Goal: Task Accomplishment & Management: Manage account settings

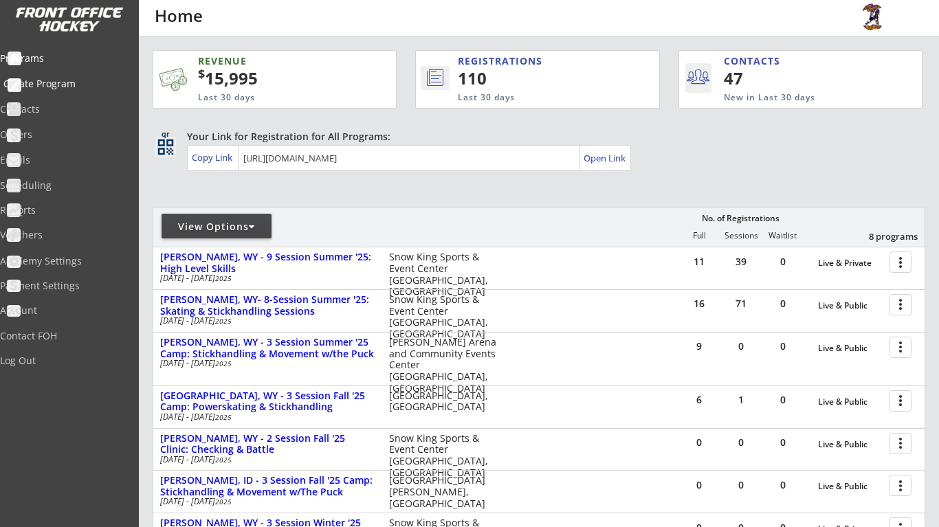
click at [85, 83] on div "Create Program" at bounding box center [65, 84] width 124 height 10
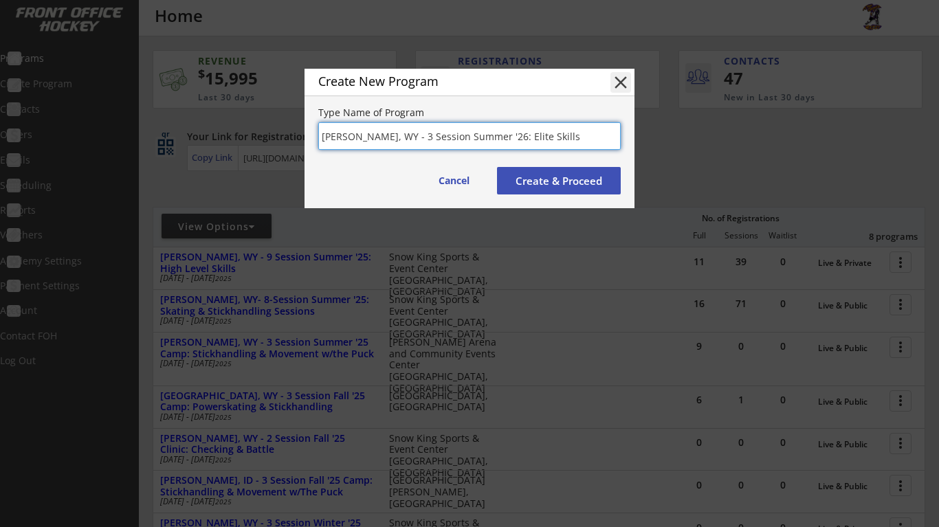
type input "[PERSON_NAME], WY - 3 Session Summer '26: Elite Skills"
click at [536, 176] on button "Create & Proceed" at bounding box center [559, 180] width 124 height 27
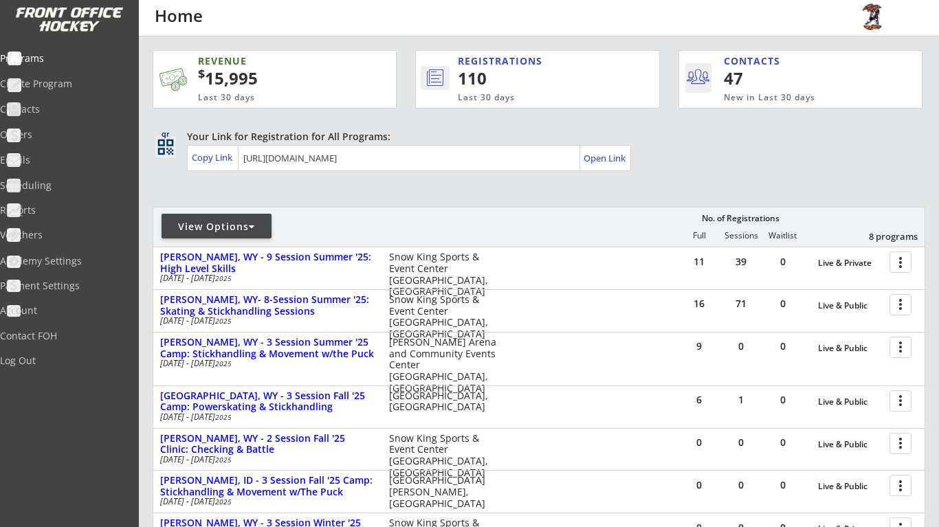
click at [237, 220] on div "View Options" at bounding box center [216, 227] width 110 height 14
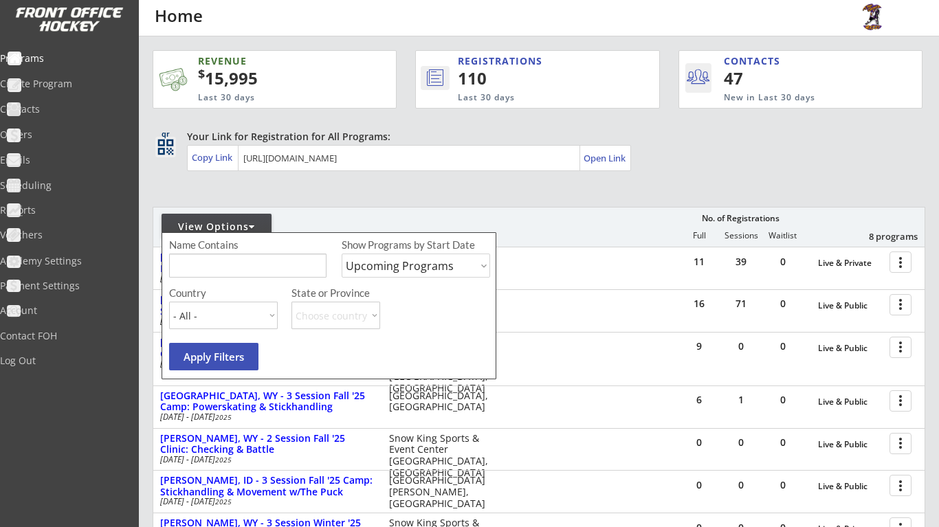
select select ""Past Programs""
click at [241, 353] on button "Apply Filters" at bounding box center [213, 356] width 89 height 27
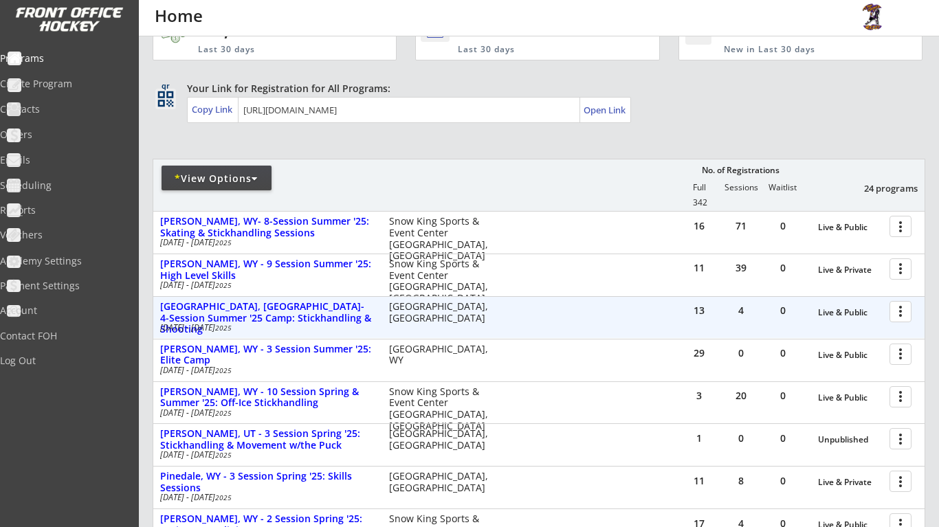
scroll to position [52, 0]
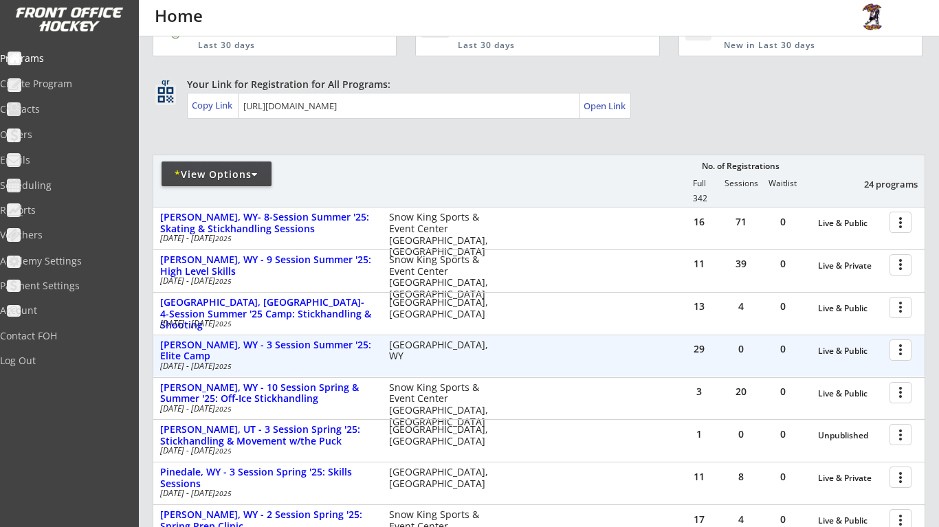
click at [907, 351] on div at bounding box center [903, 349] width 24 height 24
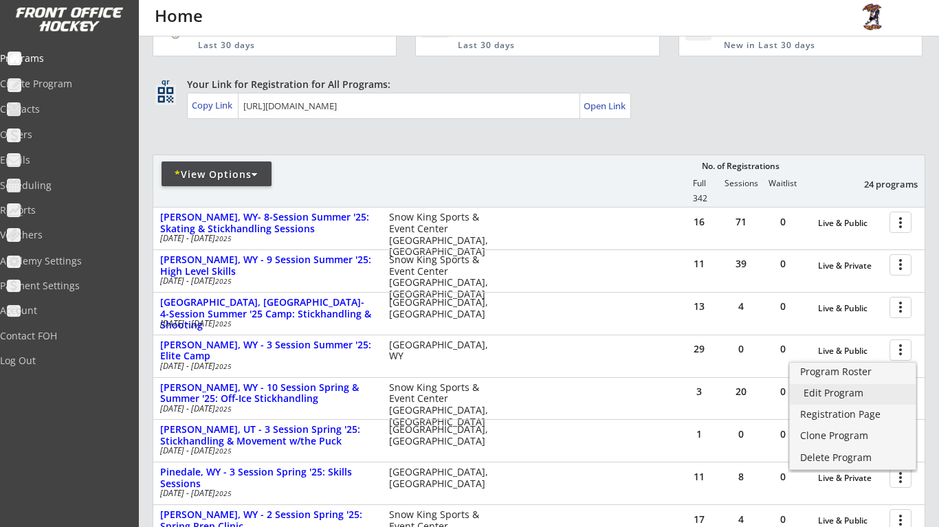
click at [878, 394] on div "Edit Program" at bounding box center [852, 393] width 98 height 10
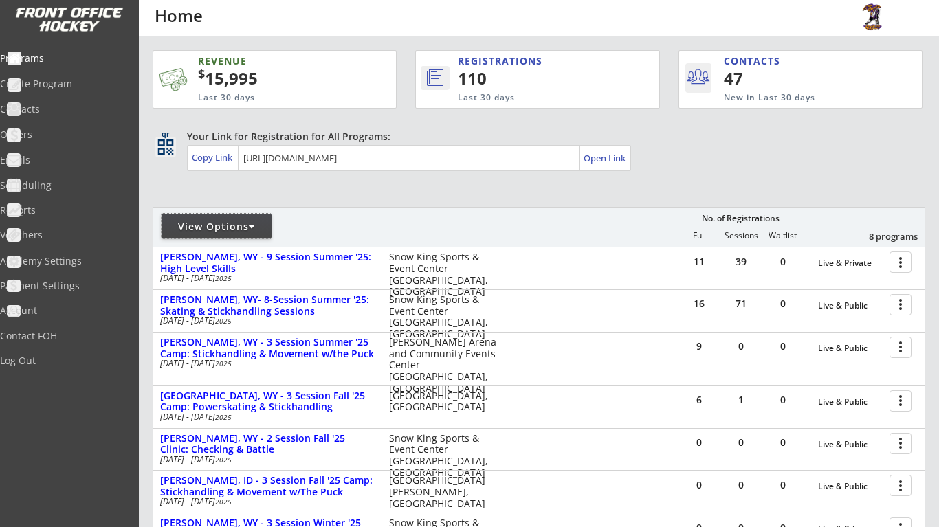
click at [249, 229] on div "View Options" at bounding box center [216, 227] width 110 height 14
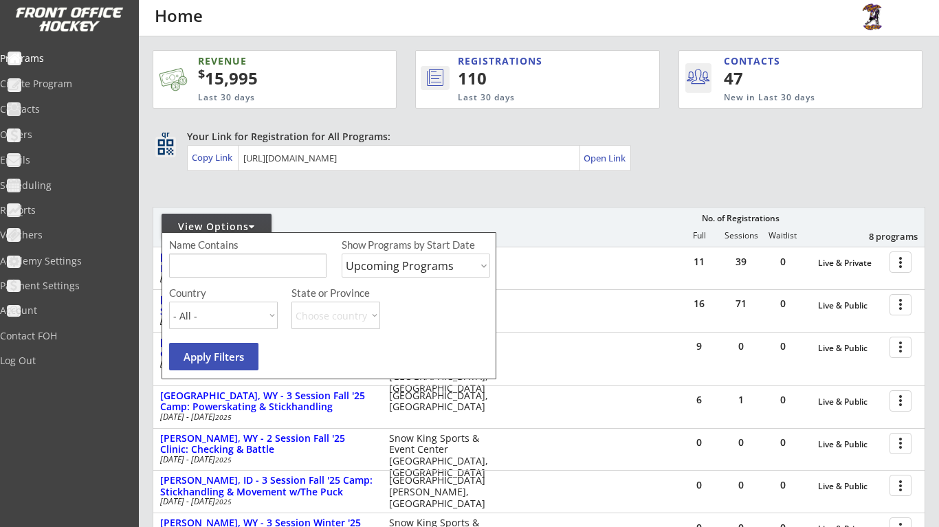
select select ""Past Programs""
click at [248, 359] on button "Apply Filters" at bounding box center [213, 356] width 89 height 27
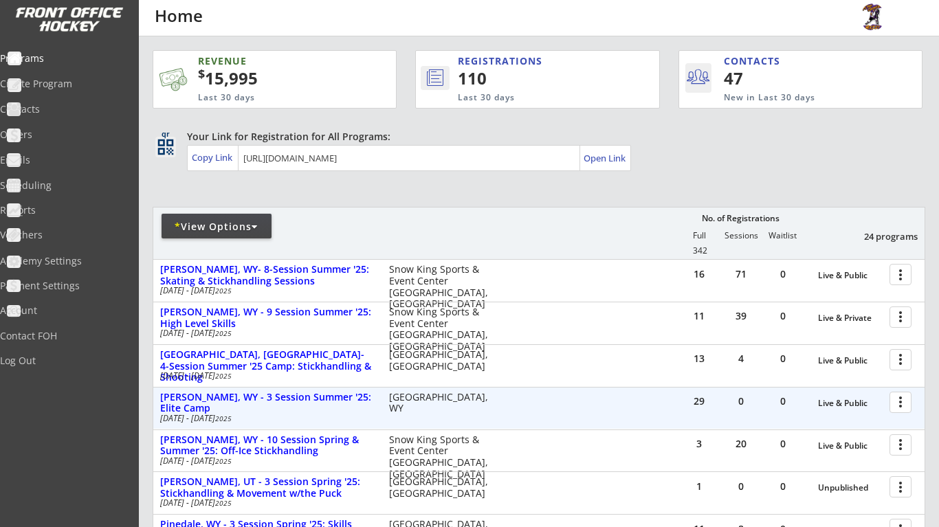
click at [891, 405] on div at bounding box center [903, 402] width 24 height 24
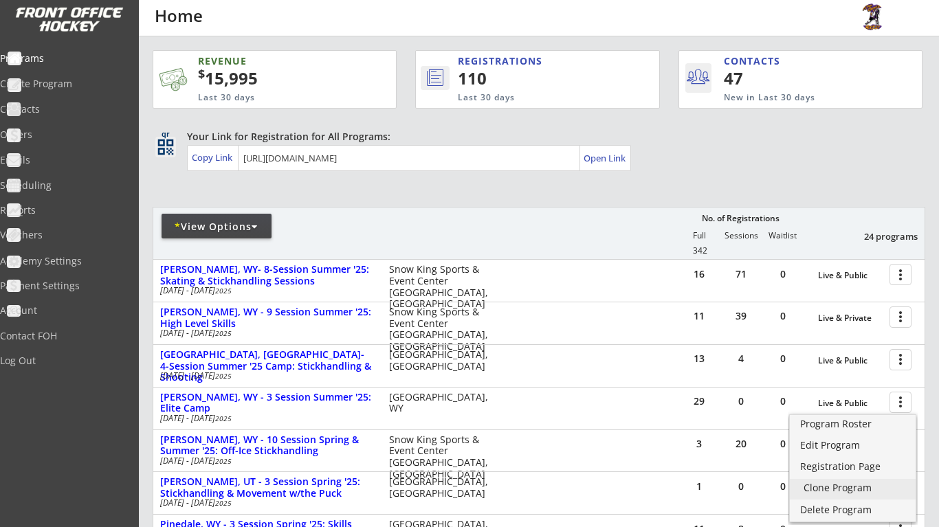
click at [886, 490] on div "Clone Program" at bounding box center [852, 488] width 98 height 10
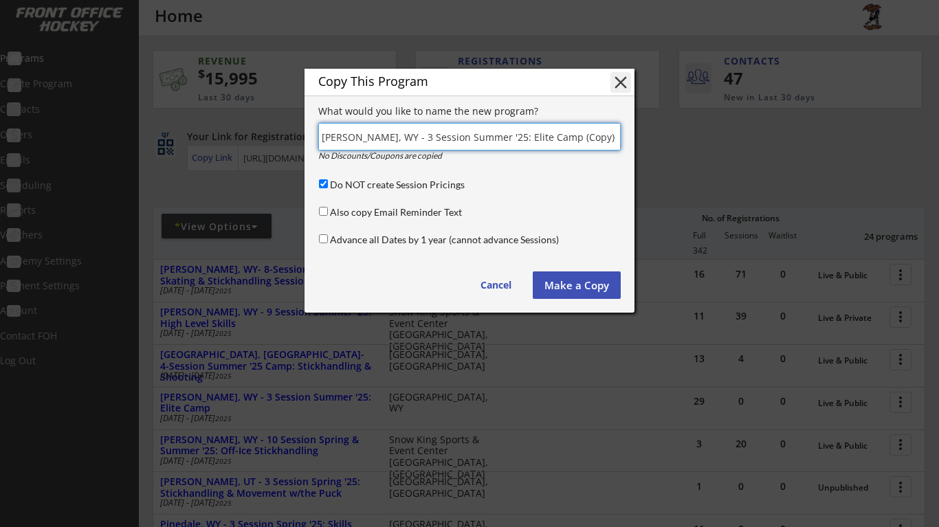
click at [323, 183] on input "Do NOT create Session Pricings" at bounding box center [323, 183] width 9 height 9
checkbox input "false"
click at [320, 208] on input "Also copy Email Reminder Text" at bounding box center [323, 211] width 9 height 9
checkbox input "true"
click at [326, 239] on div "Advance all Dates by 1 year (cannot advance Sessions)" at bounding box center [467, 240] width 303 height 17
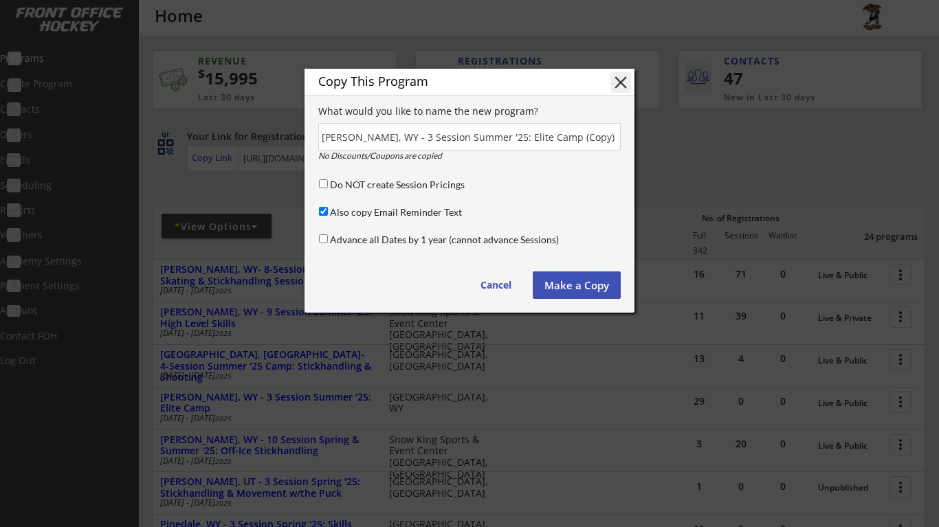
click at [322, 238] on input "Advance all Dates by 1 year (cannot advance Sessions)" at bounding box center [323, 238] width 9 height 9
checkbox input "true"
click at [590, 285] on button "Make a Copy" at bounding box center [577, 284] width 88 height 27
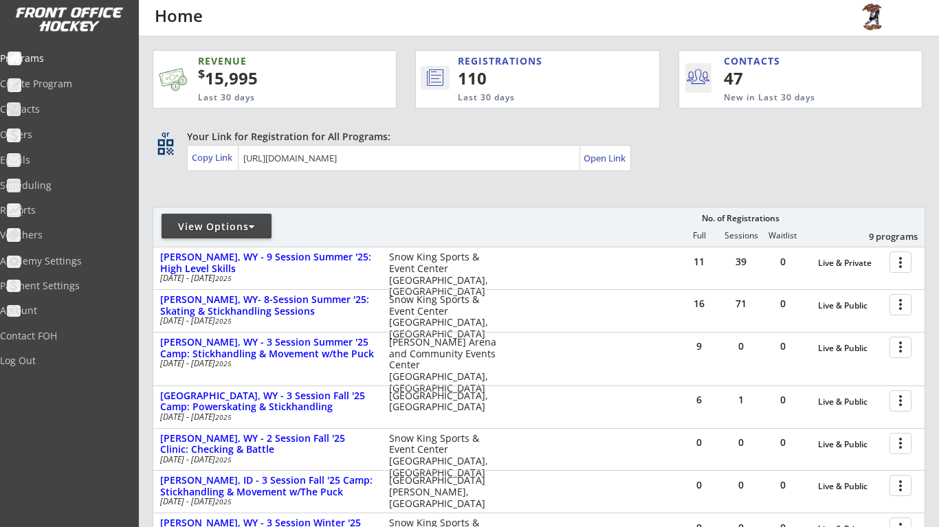
click at [223, 224] on div "View Options" at bounding box center [216, 227] width 110 height 14
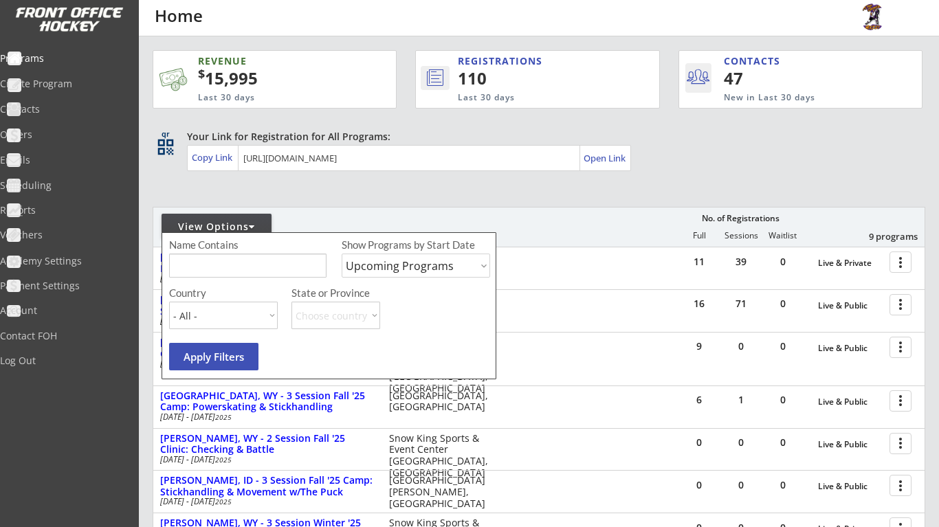
select select ""Past Programs""
click at [239, 352] on button "Apply Filters" at bounding box center [213, 356] width 89 height 27
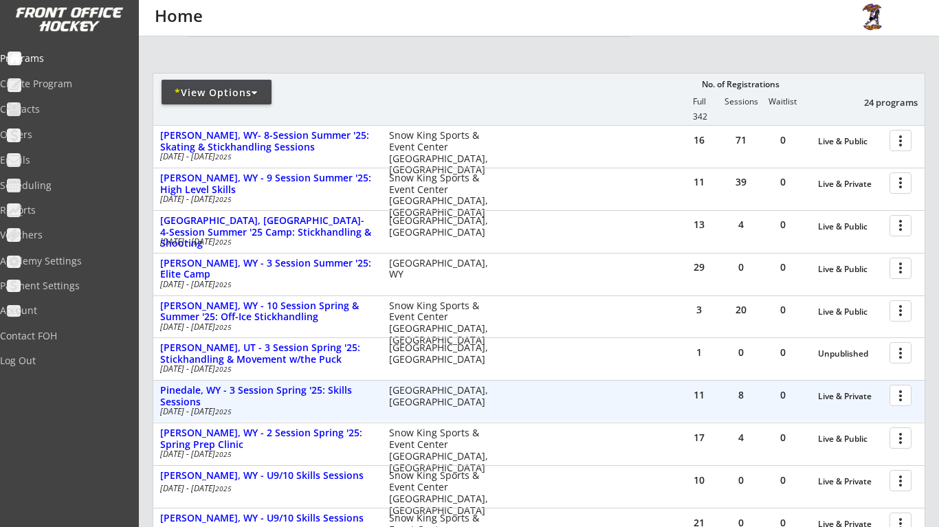
scroll to position [142, 0]
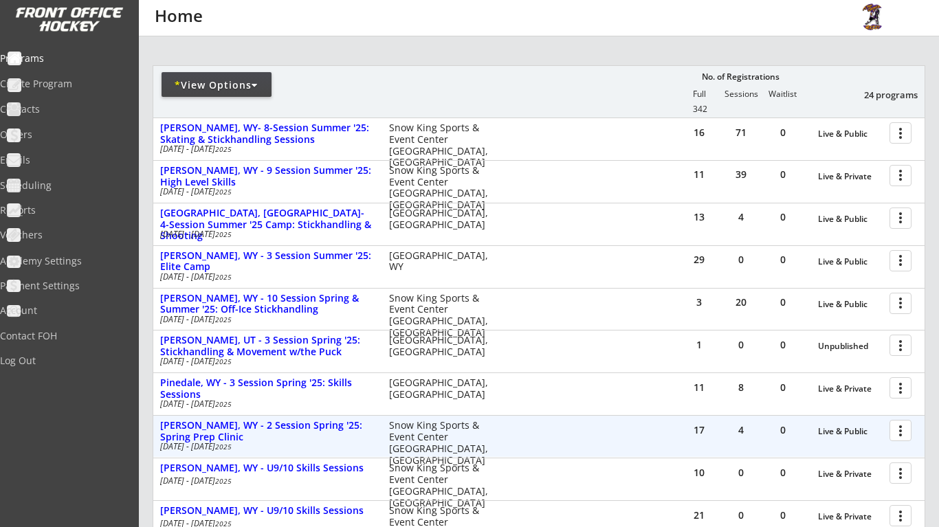
click at [901, 428] on div at bounding box center [903, 430] width 24 height 24
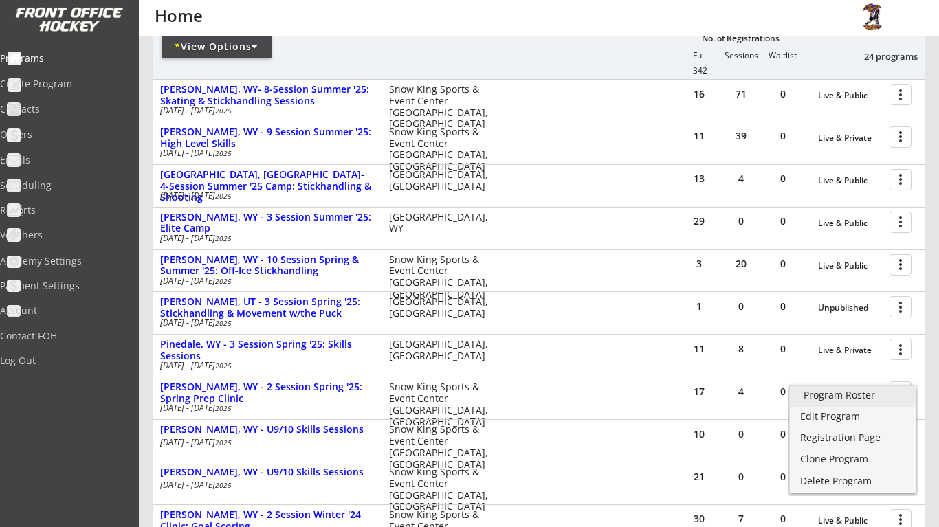
scroll to position [198, 0]
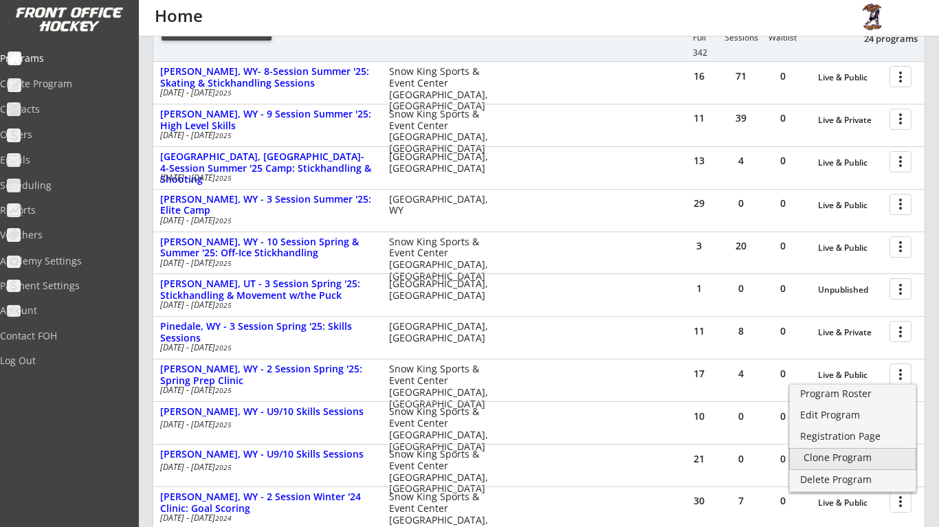
click at [871, 460] on div "Clone Program" at bounding box center [852, 458] width 98 height 10
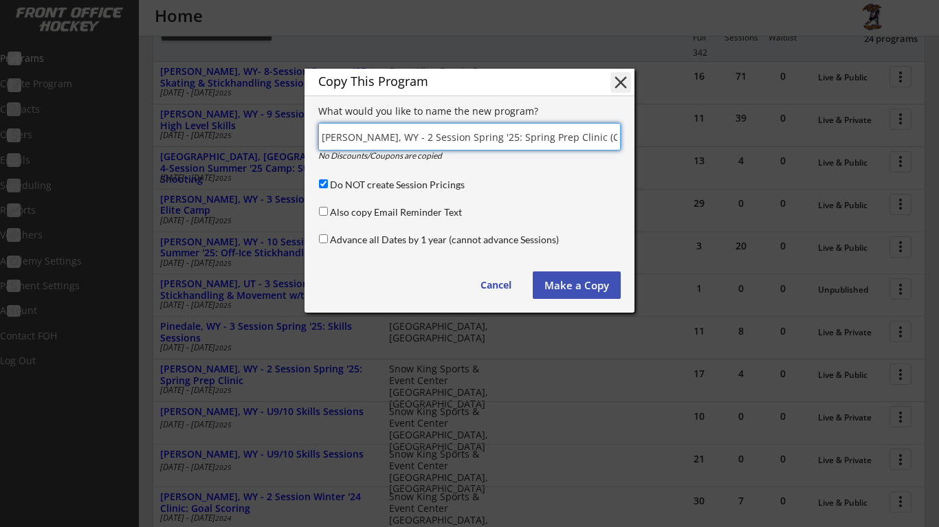
click at [322, 238] on input "Advance all Dates by 1 year (cannot advance Sessions)" at bounding box center [323, 238] width 9 height 9
checkbox input "true"
click at [571, 276] on button "Make a Copy" at bounding box center [577, 284] width 88 height 27
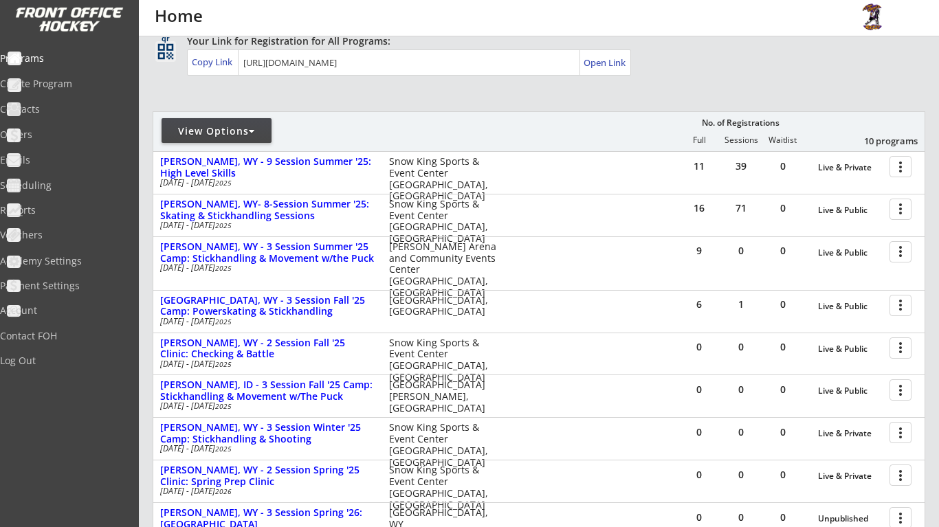
scroll to position [96, 0]
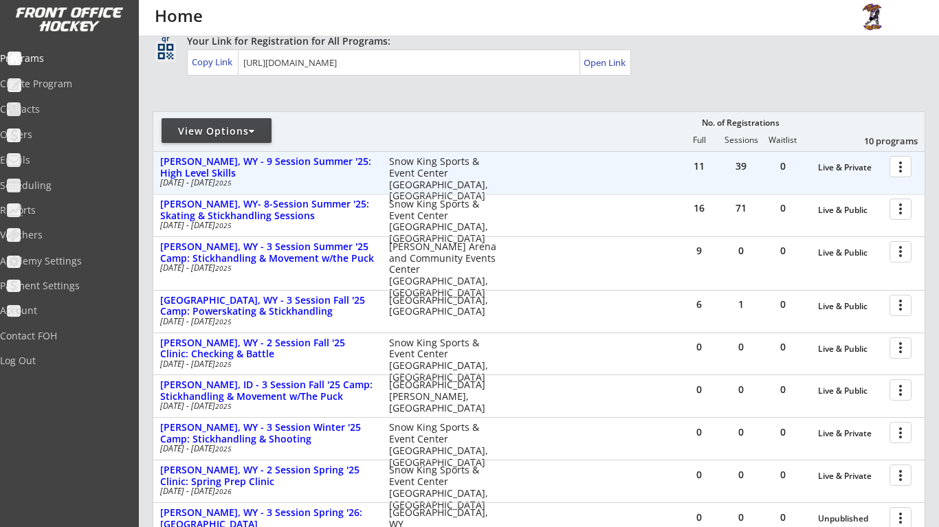
click at [711, 152] on div "11" at bounding box center [698, 167] width 41 height 31
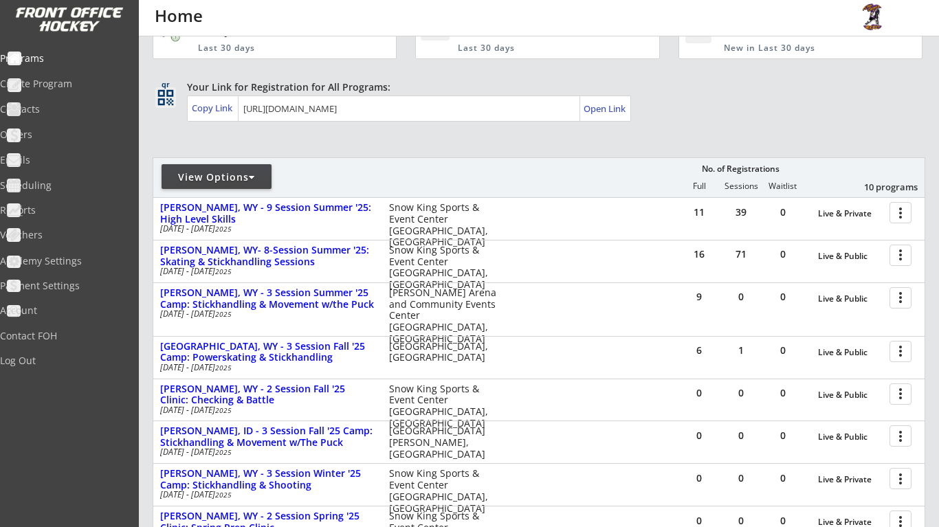
scroll to position [54, 0]
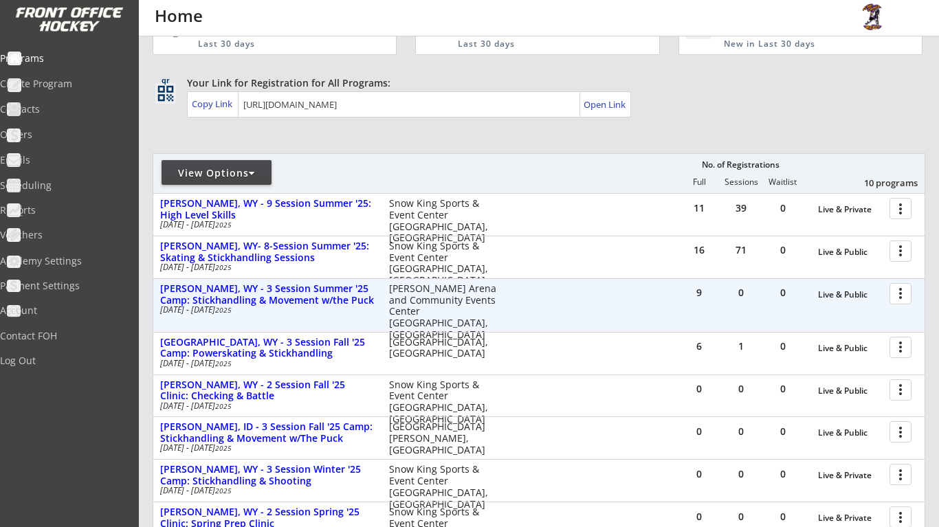
click at [903, 295] on div at bounding box center [903, 293] width 24 height 24
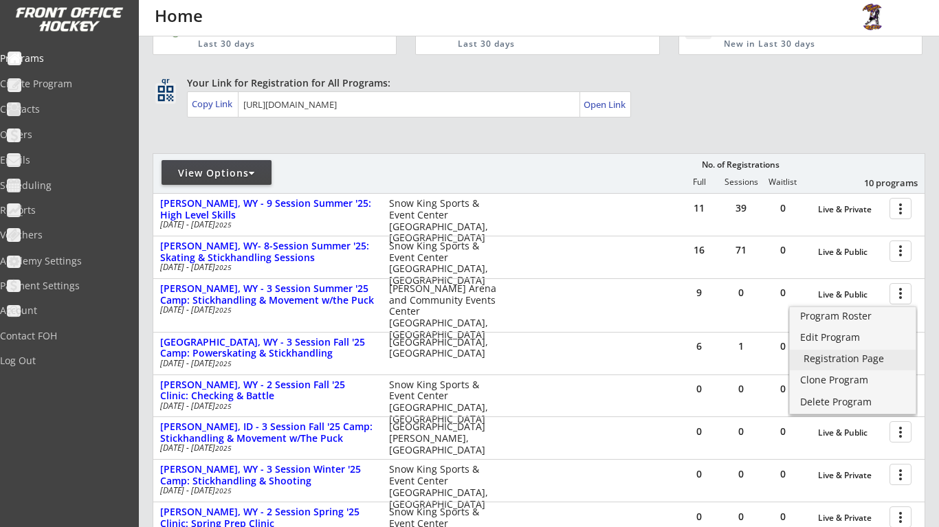
click at [873, 356] on div "Registration Page" at bounding box center [852, 359] width 98 height 10
click at [775, 111] on div "Your Link for Registration for All Programs: Copy Link Open Link" at bounding box center [556, 96] width 738 height 41
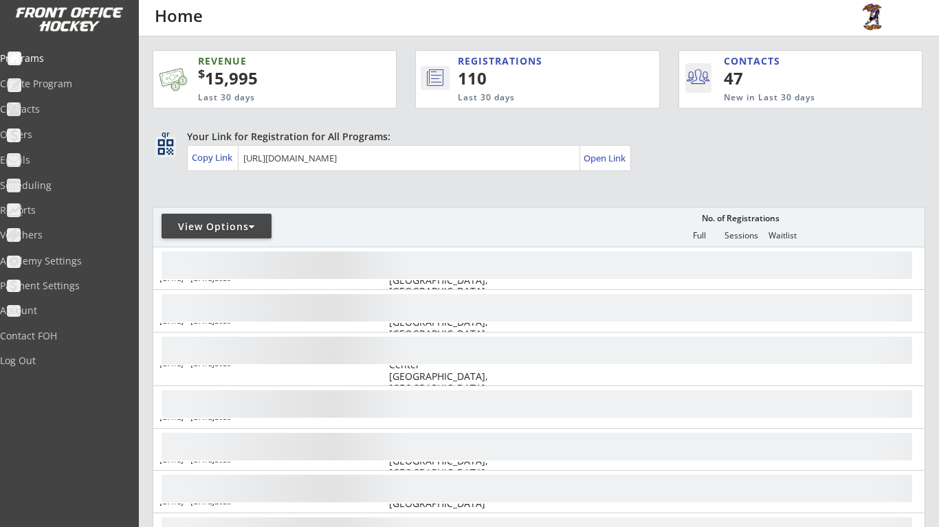
scroll to position [54, 0]
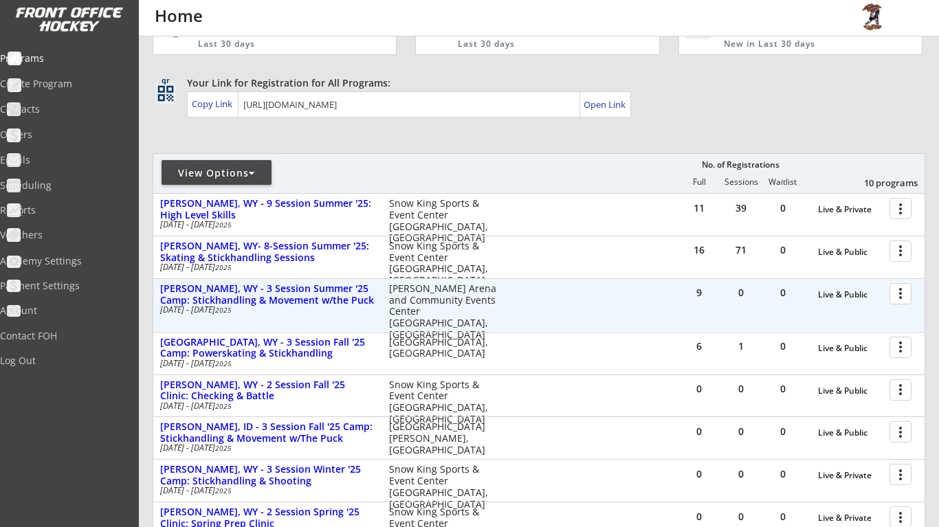
click at [896, 295] on div at bounding box center [903, 293] width 24 height 24
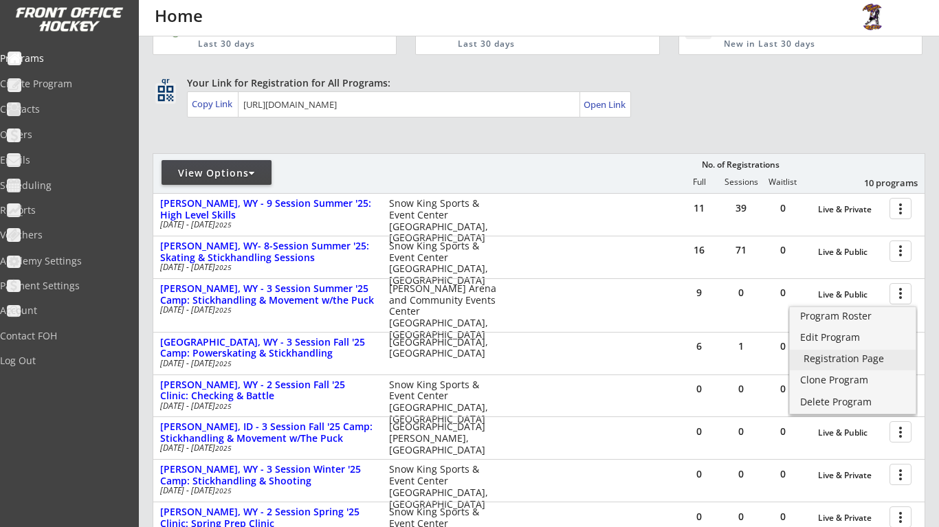
click at [860, 355] on div "Registration Page" at bounding box center [852, 359] width 98 height 10
